Goal: Task Accomplishment & Management: Manage account settings

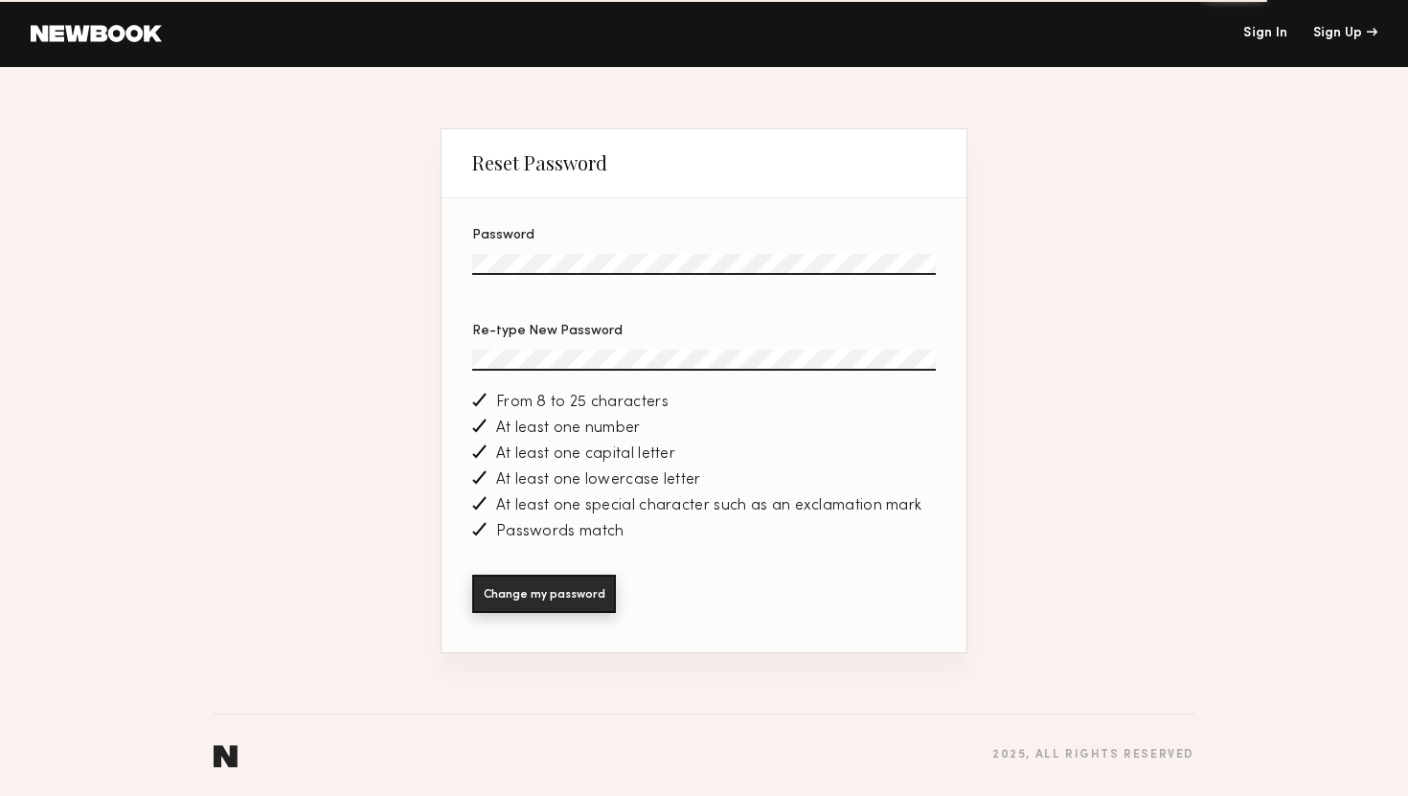
click at [540, 603] on button "Change my password" at bounding box center [544, 594] width 144 height 38
click at [513, 598] on button "Change my password" at bounding box center [544, 594] width 144 height 38
